Goal: Check status: Check status

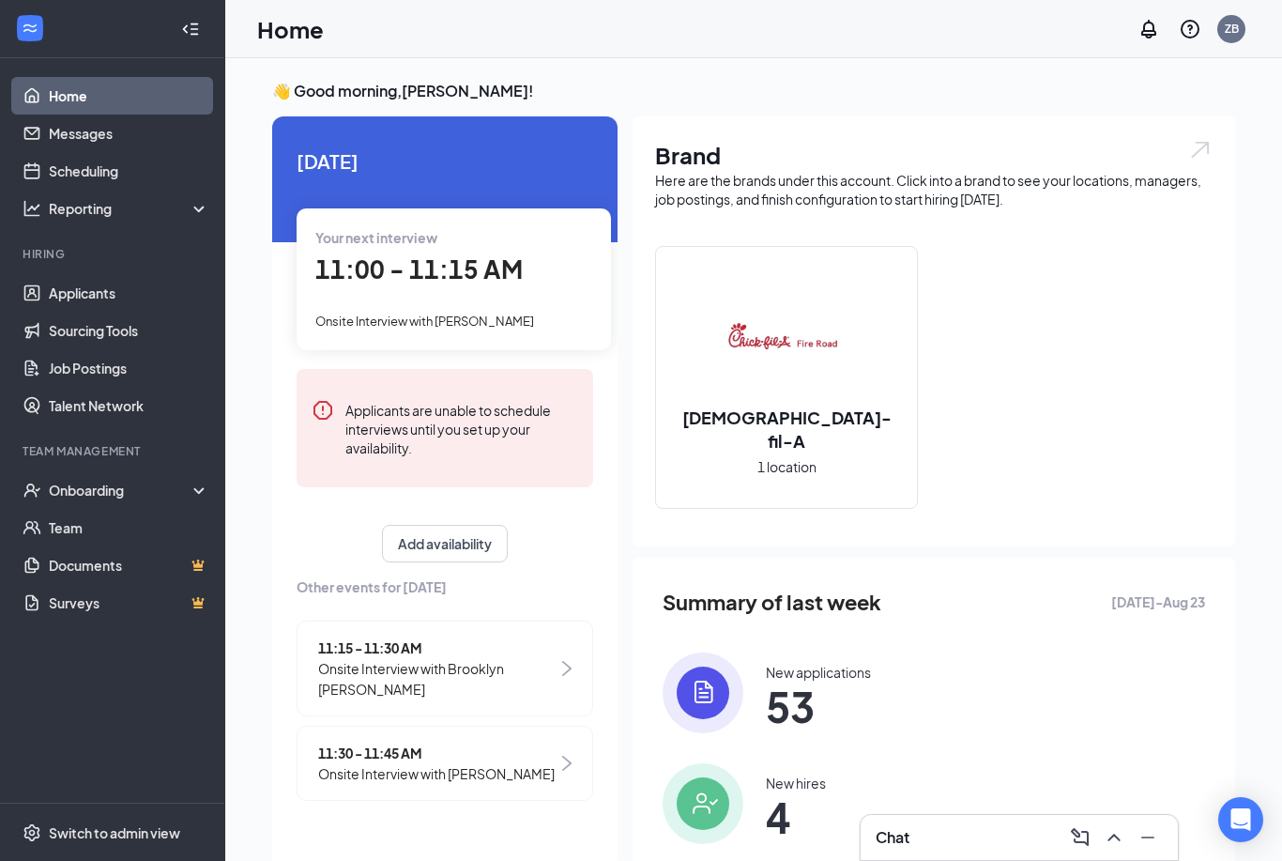
click at [499, 663] on span "Onsite Interview with Brooklyn [PERSON_NAME]" at bounding box center [437, 678] width 239 height 41
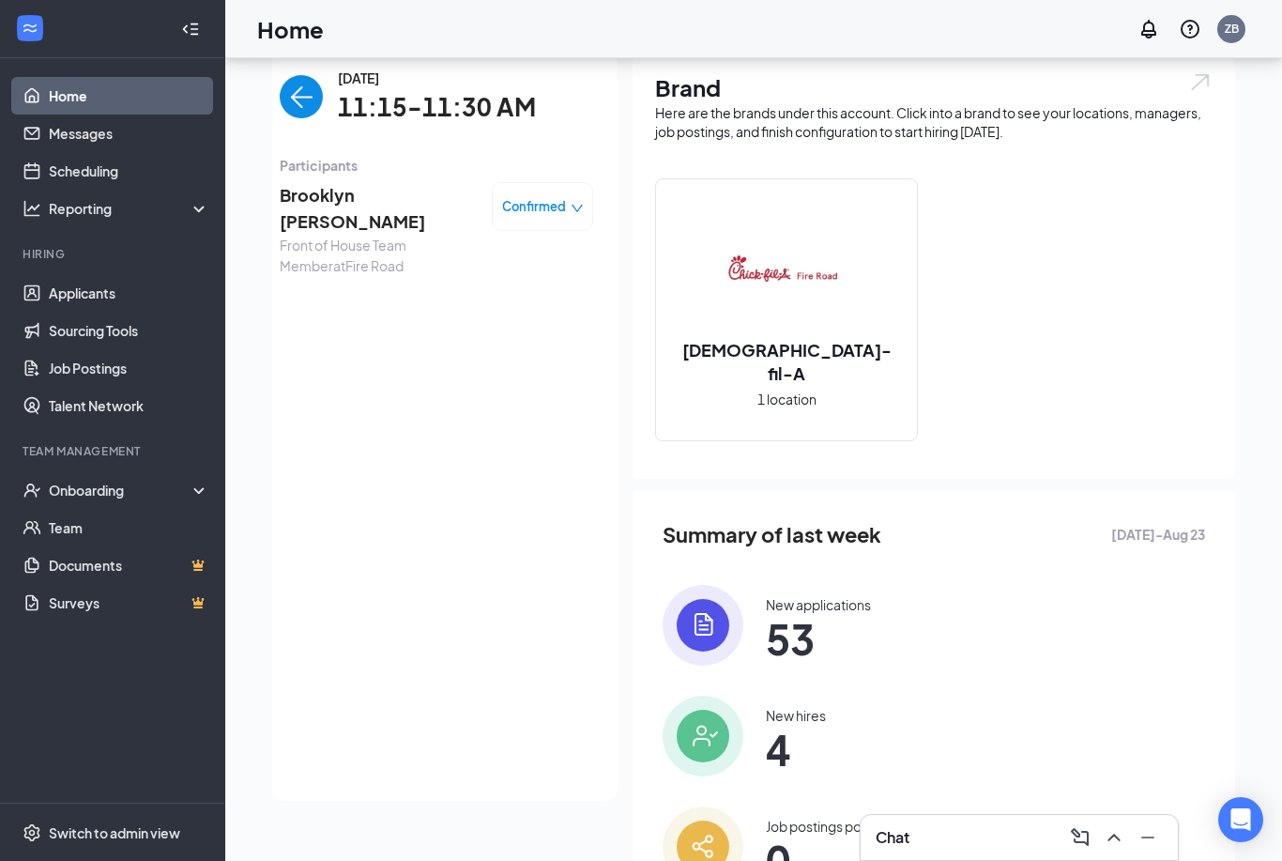
click at [306, 84] on img "back-button" at bounding box center [301, 96] width 43 height 43
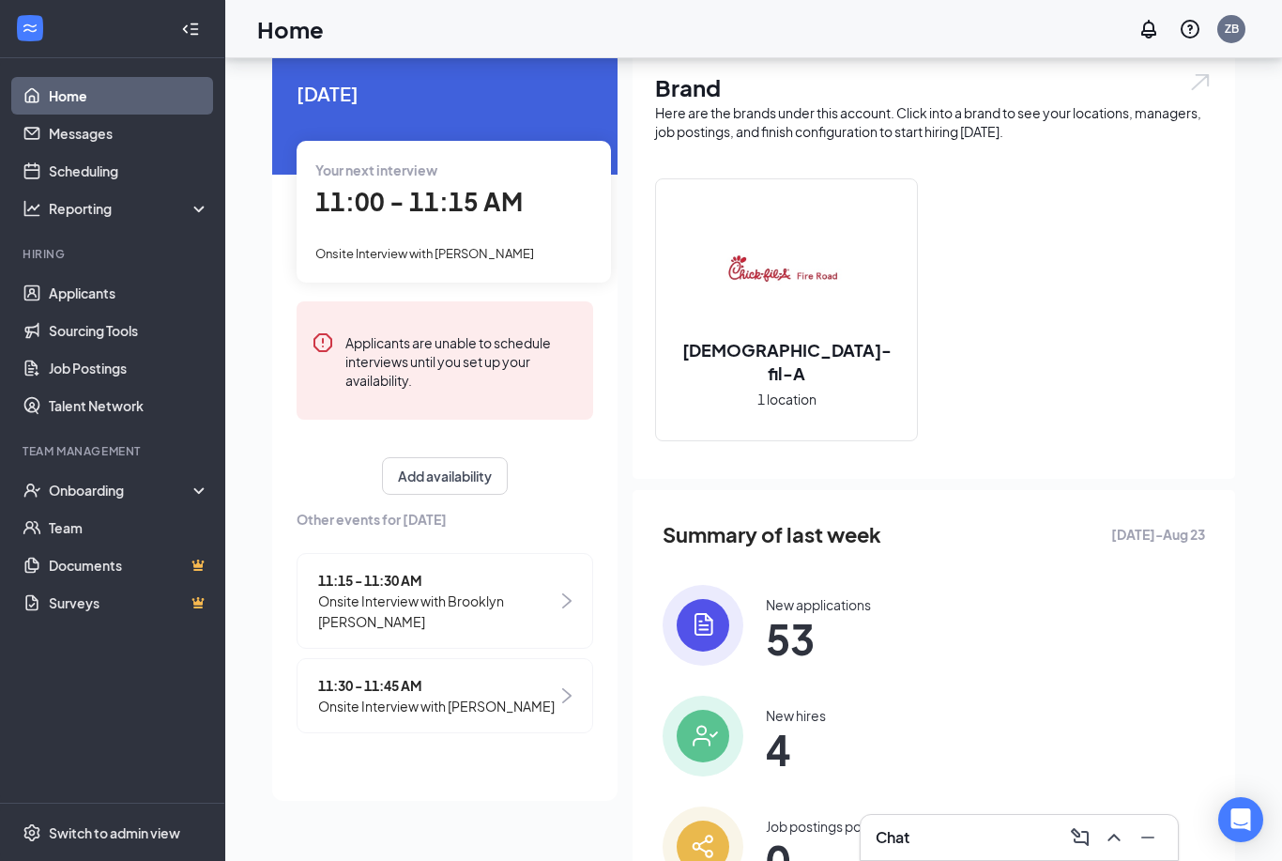
click at [456, 675] on span "11:30 - 11:45 AM" at bounding box center [436, 685] width 237 height 21
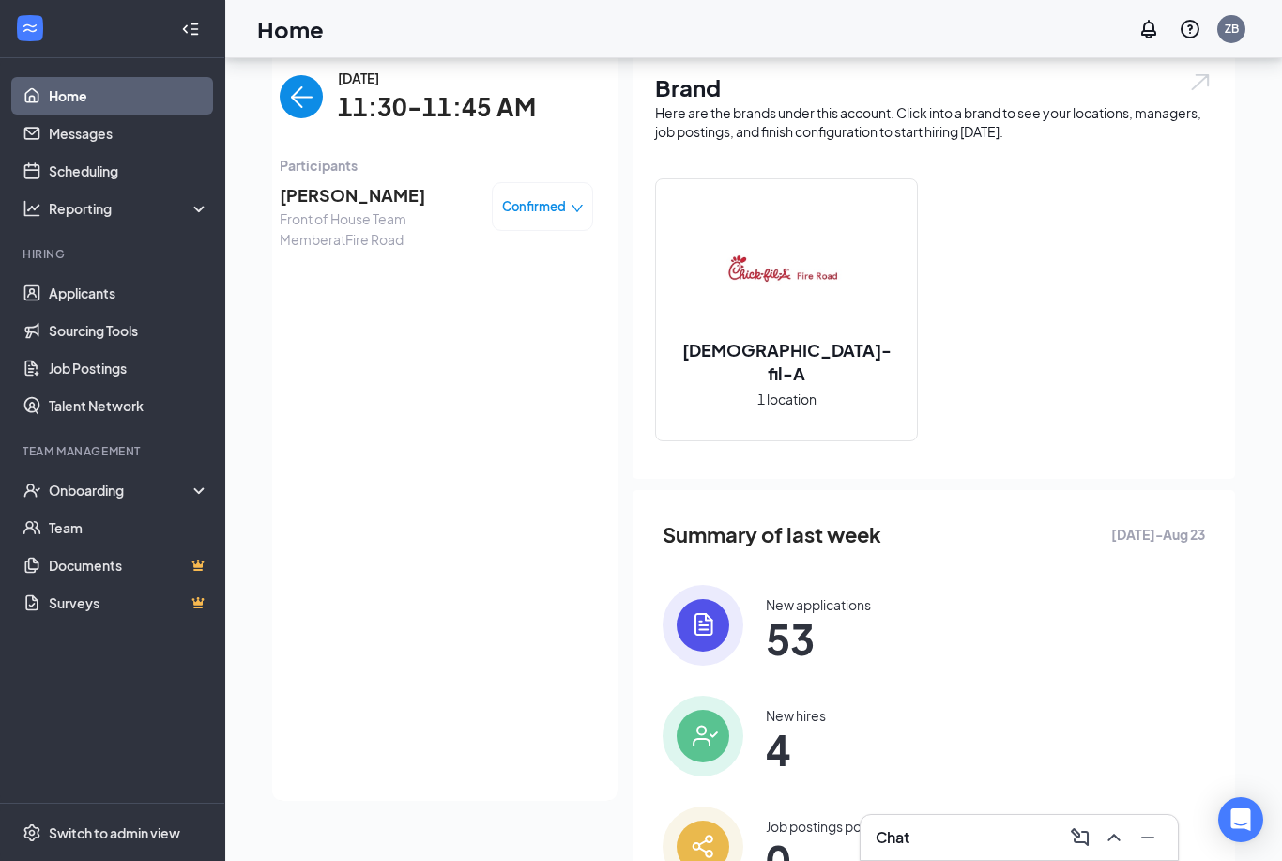
click at [283, 105] on img "back-button" at bounding box center [301, 96] width 43 height 43
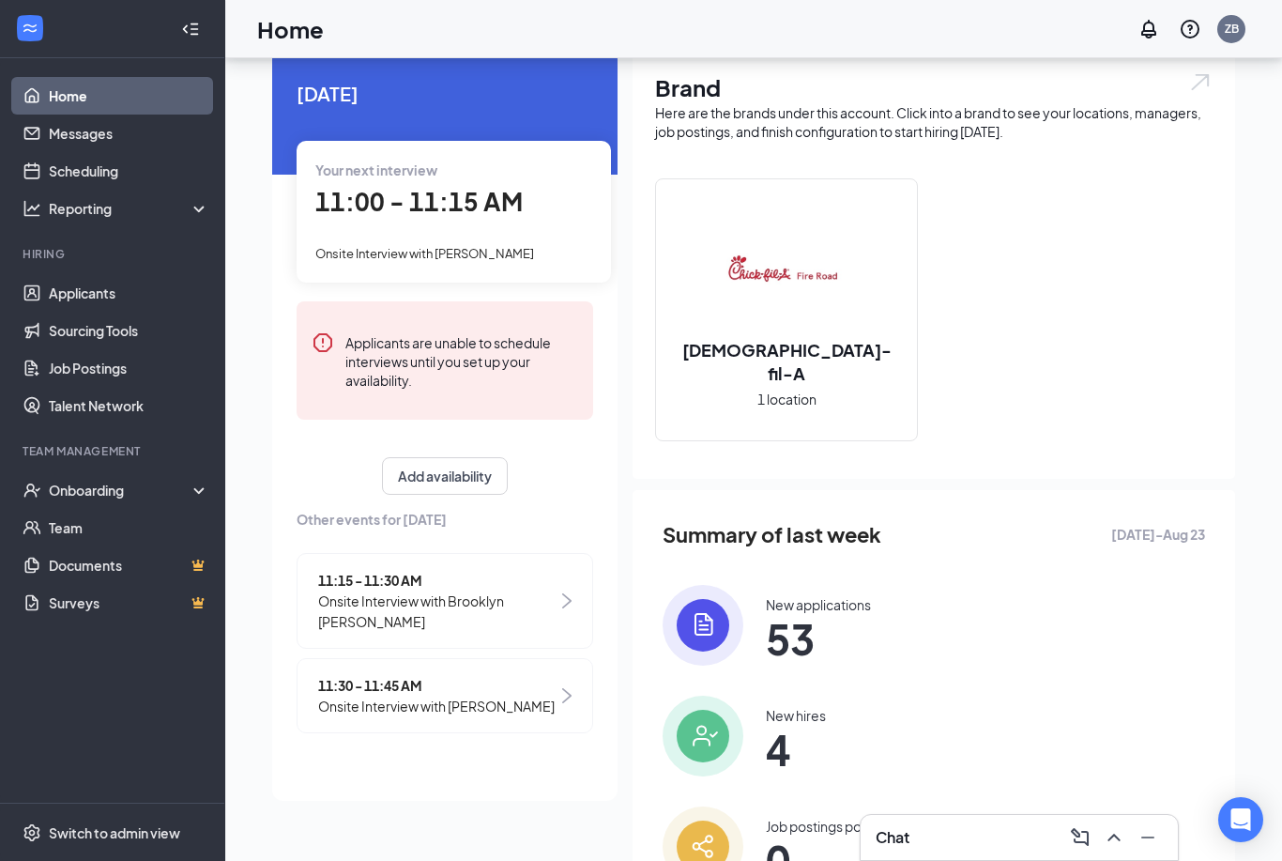
click at [338, 222] on div "Your next interview 11:00 - 11:15 AM Onsite Interview with [PERSON_NAME]" at bounding box center [454, 211] width 315 height 141
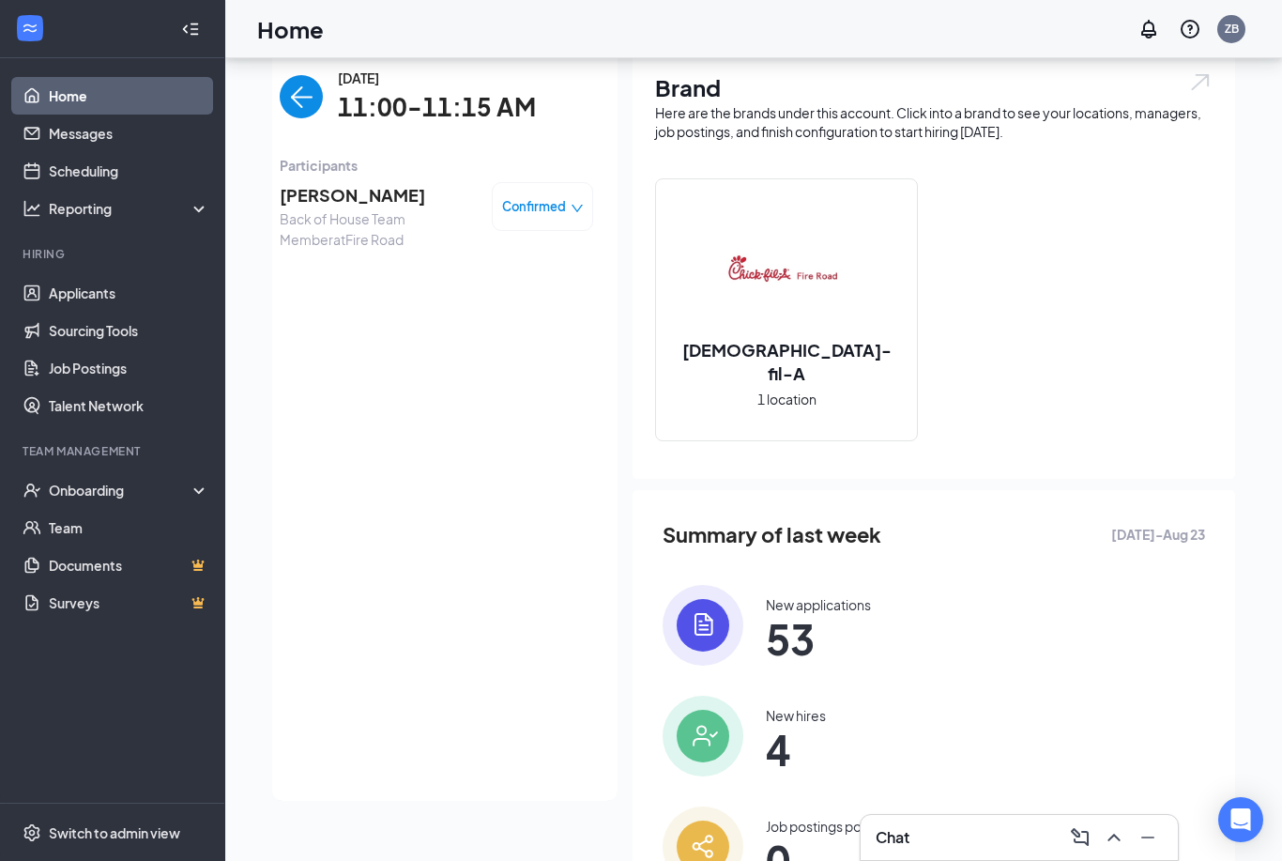
click at [351, 204] on span "[PERSON_NAME]" at bounding box center [378, 195] width 197 height 26
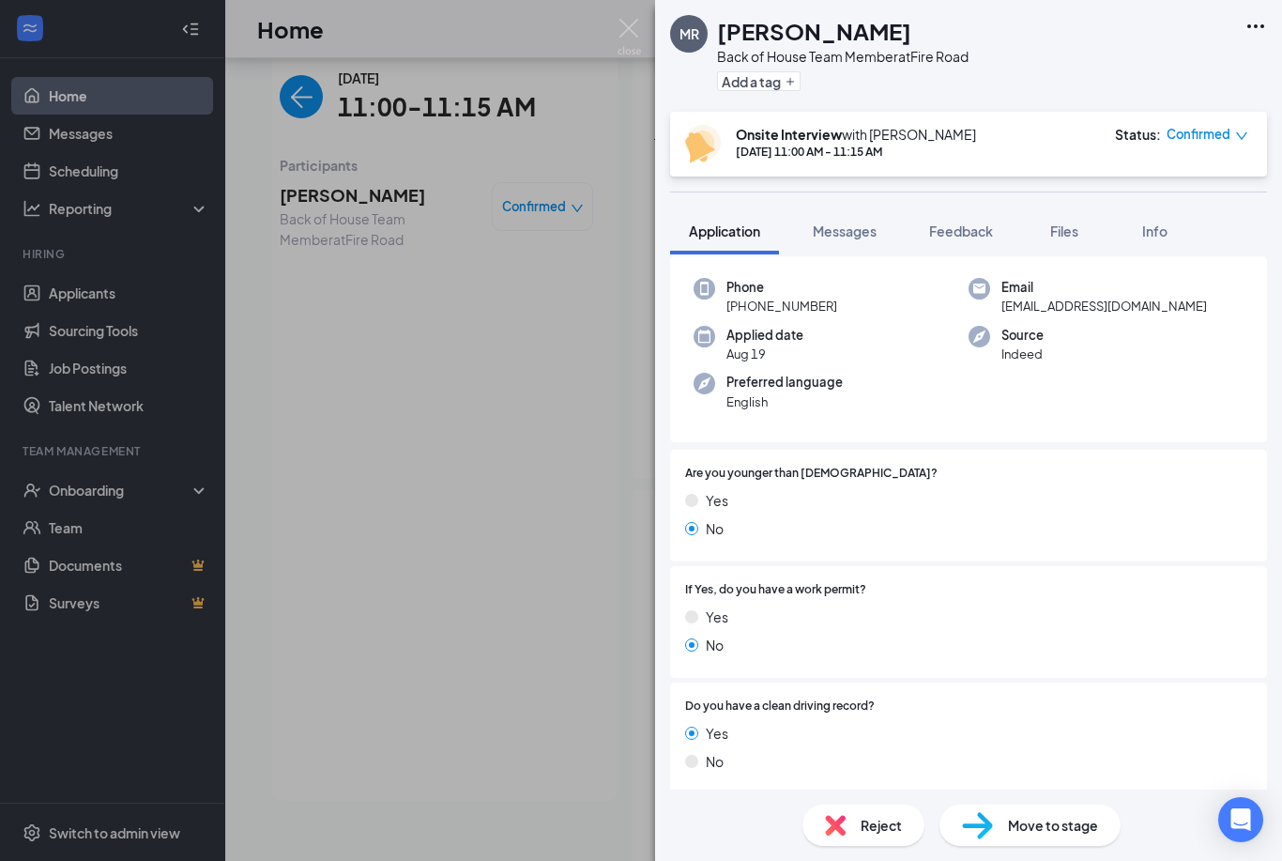
scroll to position [93, 0]
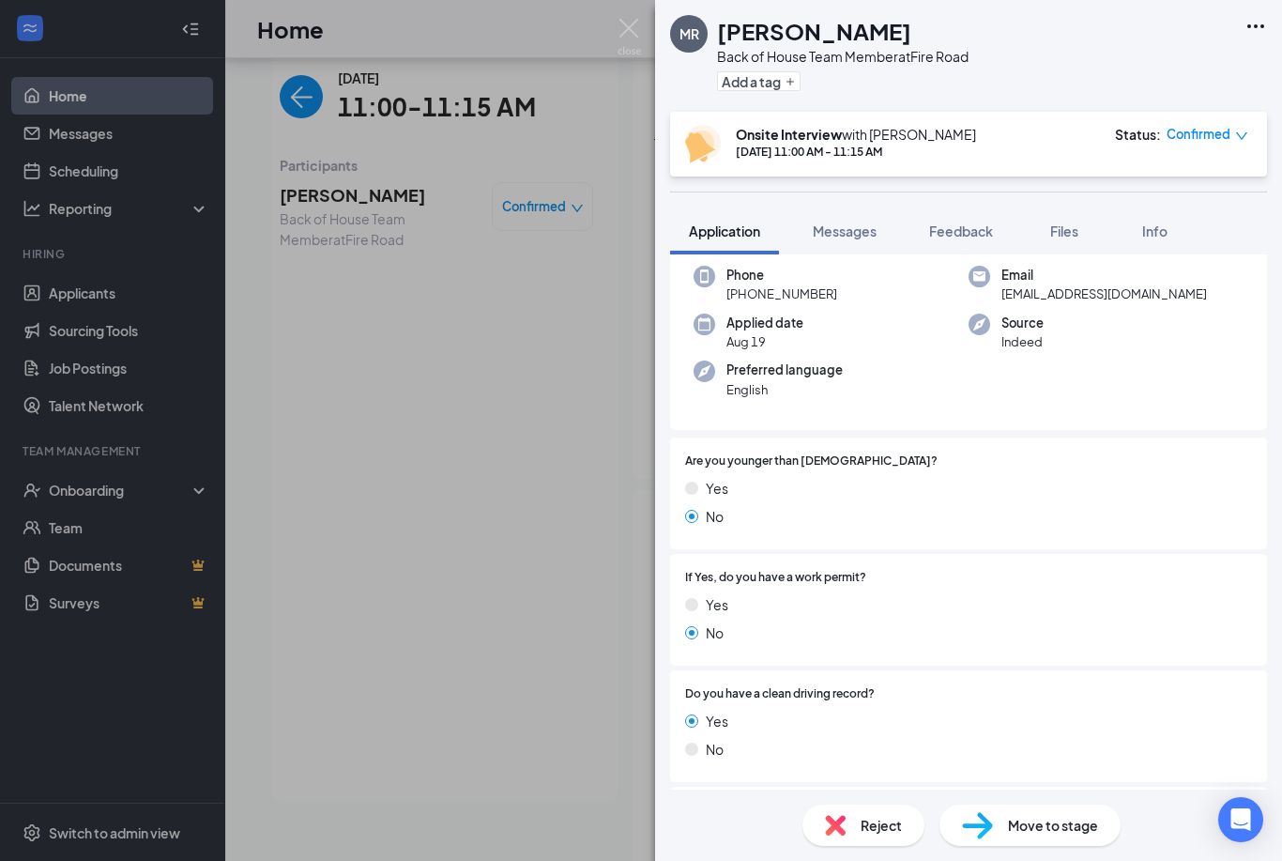
click at [282, 92] on div "[PERSON_NAME] Back of House Team Member at [GEOGRAPHIC_DATA] Add a tag Onsite I…" at bounding box center [641, 430] width 1282 height 861
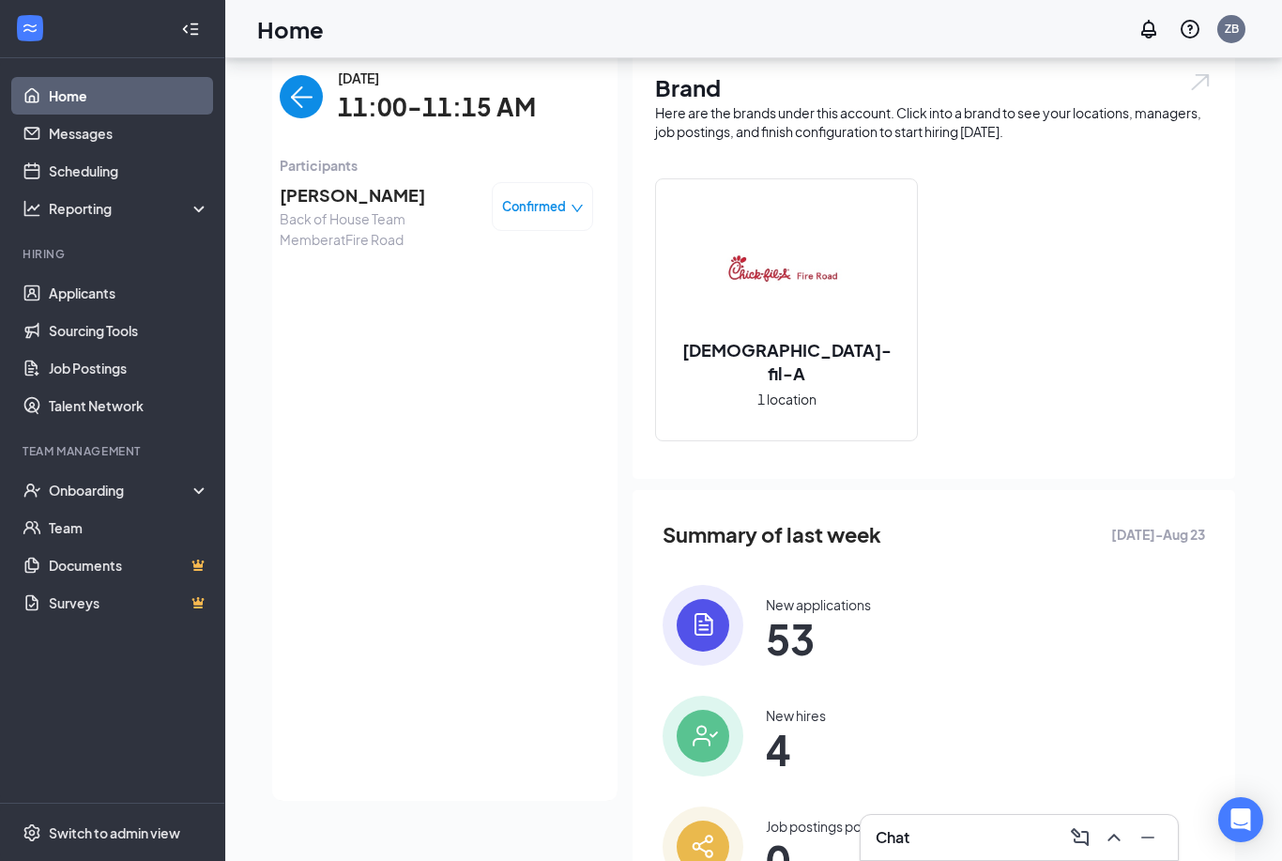
click at [293, 98] on img "back-button" at bounding box center [301, 96] width 43 height 43
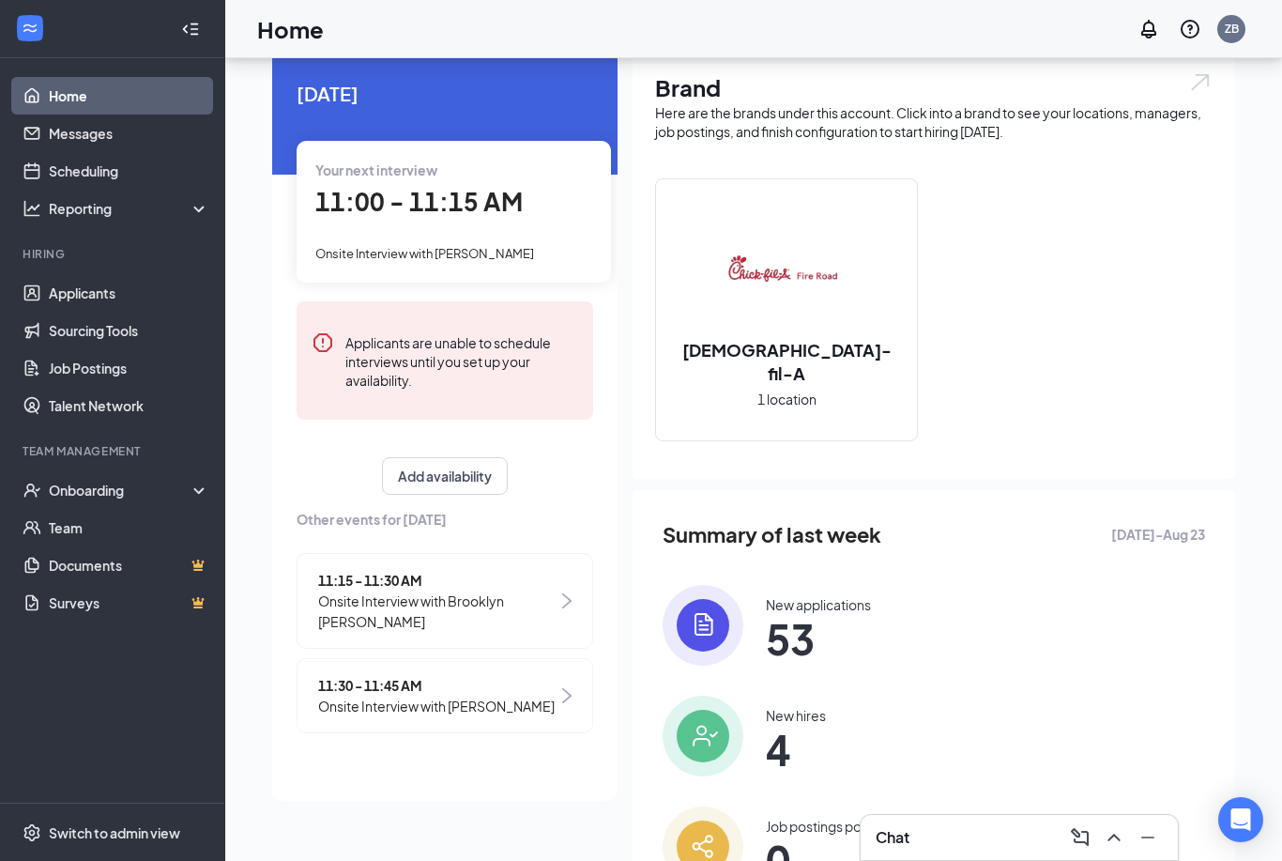
click at [400, 588] on span "11:15 - 11:30 AM" at bounding box center [437, 580] width 239 height 21
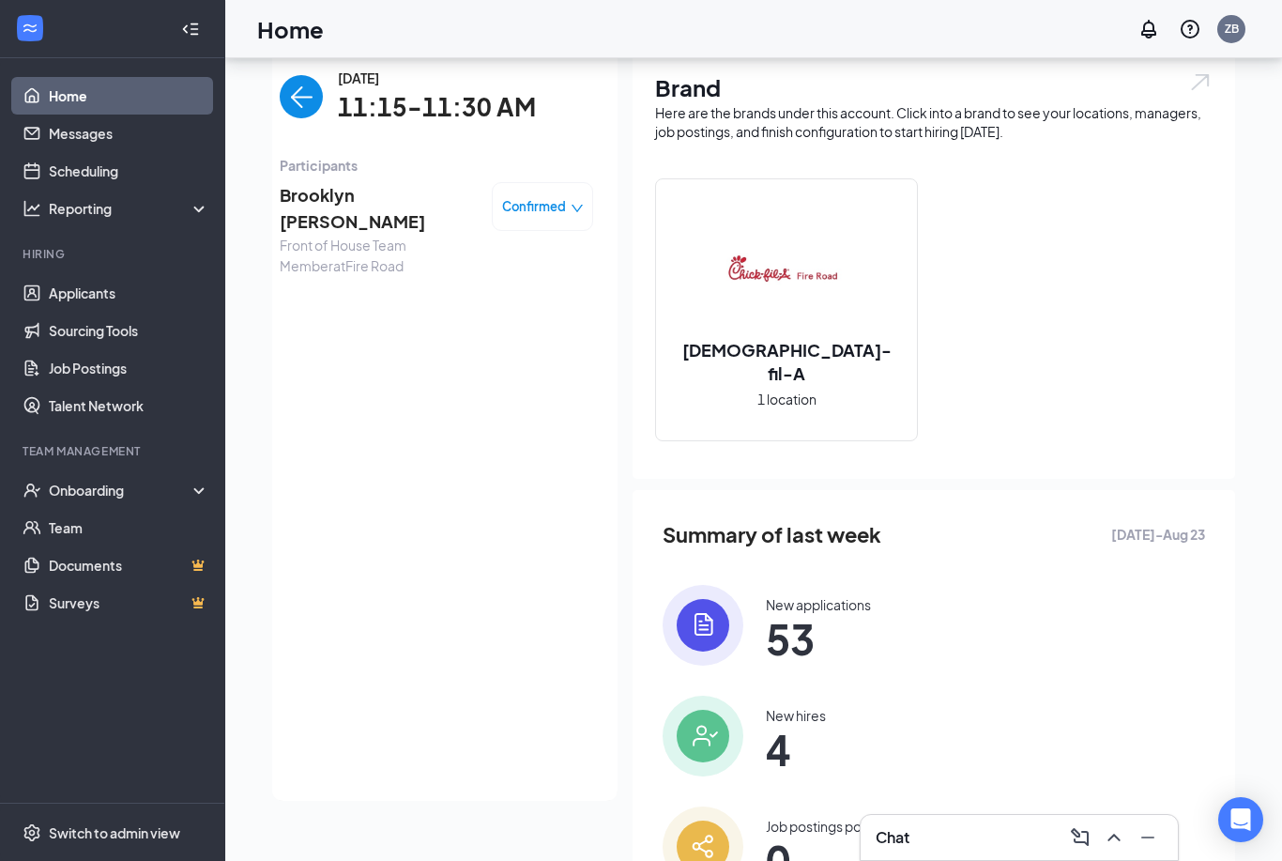
click at [330, 235] on span "Front of House Team Member at [GEOGRAPHIC_DATA]" at bounding box center [378, 255] width 197 height 41
click at [361, 184] on span "Brooklyn [PERSON_NAME]" at bounding box center [378, 209] width 197 height 54
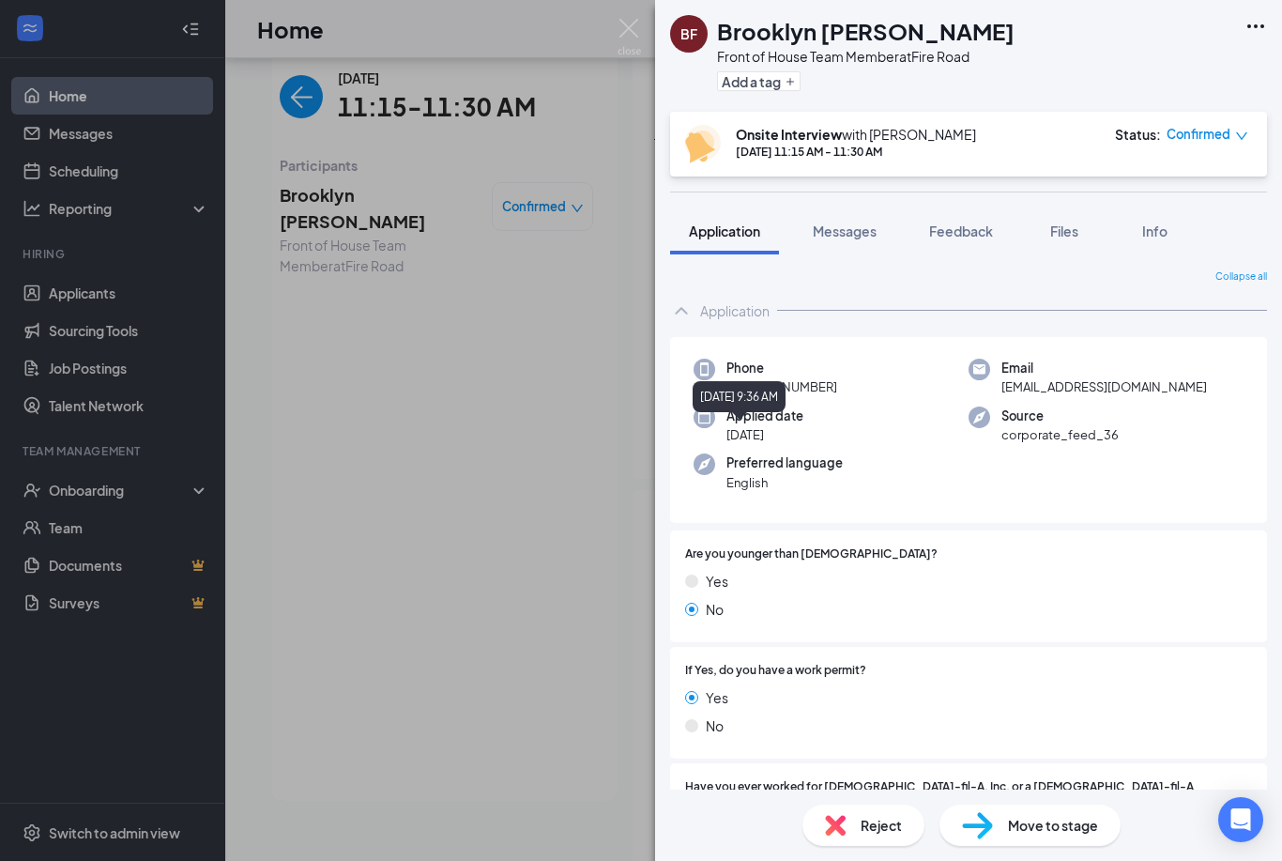
scroll to position [89, 0]
